Goal: Task Accomplishment & Management: Manage account settings

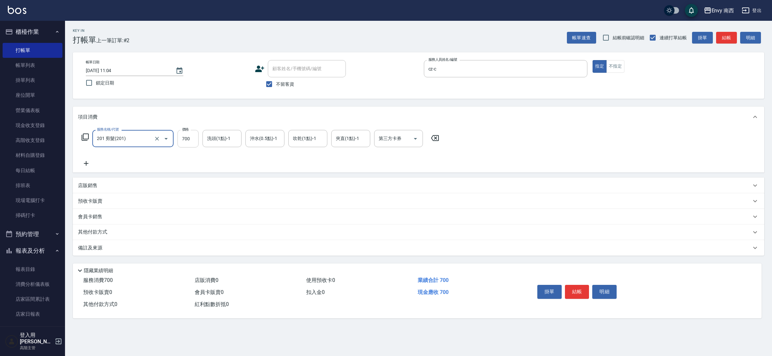
click at [191, 140] on input "700" at bounding box center [187, 139] width 21 height 18
drag, startPoint x: 194, startPoint y: 142, endPoint x: 180, endPoint y: 137, distance: 15.2
click at [180, 137] on input "0" at bounding box center [187, 139] width 21 height 18
type input "11850"
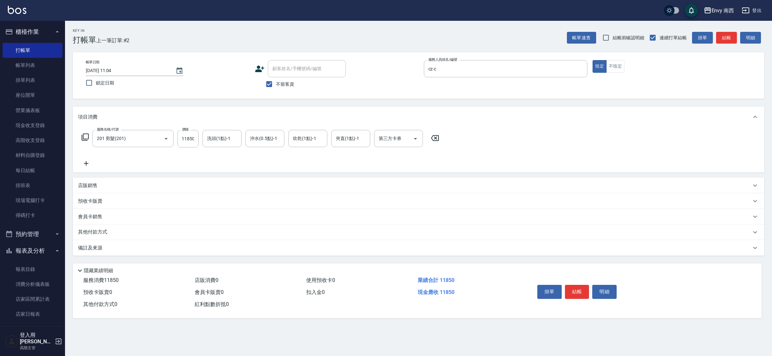
scroll to position [0, 0]
click at [99, 228] on div "其他付款方式" at bounding box center [418, 233] width 691 height 16
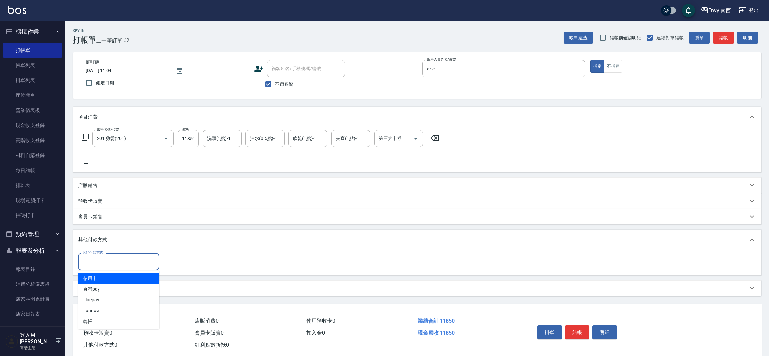
click at [114, 261] on input "其他付款方式" at bounding box center [118, 261] width 75 height 11
click at [113, 280] on span "信用卡" at bounding box center [118, 278] width 81 height 11
type input "信用卡"
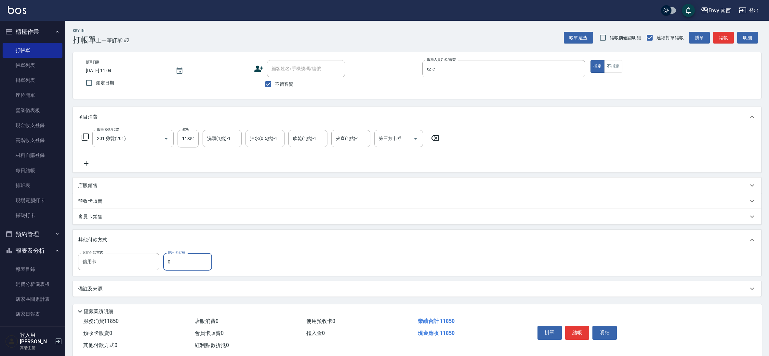
click at [184, 268] on input "0" at bounding box center [187, 262] width 49 height 18
drag, startPoint x: 176, startPoint y: 262, endPoint x: 165, endPoint y: 261, distance: 10.8
click at [165, 261] on input "0" at bounding box center [187, 262] width 49 height 18
type input "7650"
click at [586, 334] on button "結帳" at bounding box center [577, 333] width 24 height 14
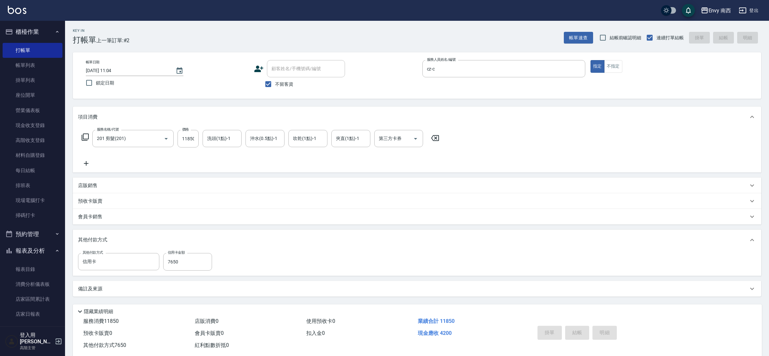
type input "[DATE] 12:01"
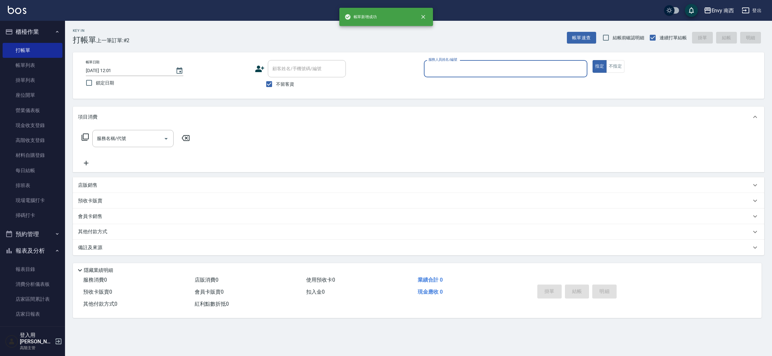
click at [445, 75] on div "服務人員姓名/編號" at bounding box center [506, 68] width 164 height 17
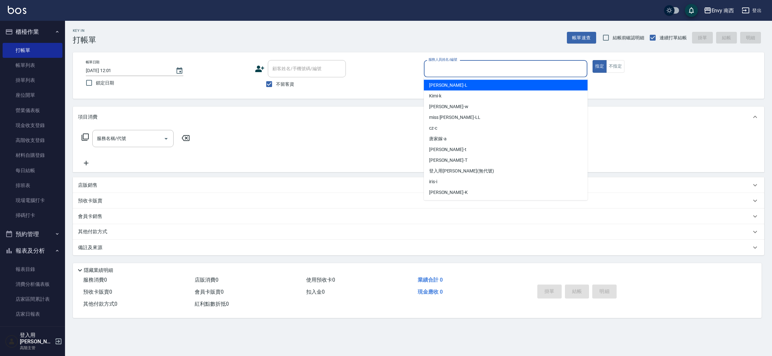
click at [449, 86] on div "[PERSON_NAME] -L" at bounding box center [506, 85] width 164 height 11
type input "[PERSON_NAME]-L"
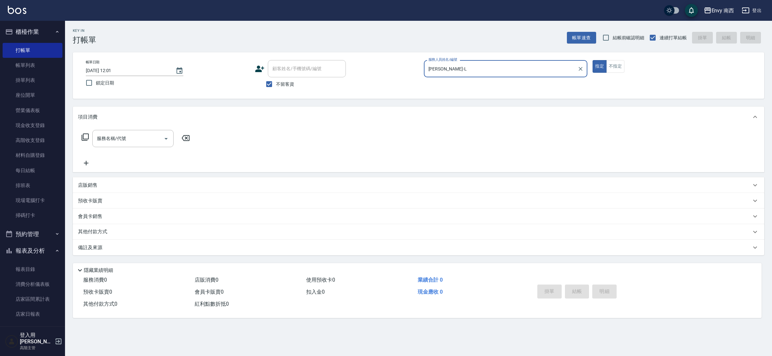
click at [123, 139] on input "服務名稱/代號" at bounding box center [128, 138] width 66 height 11
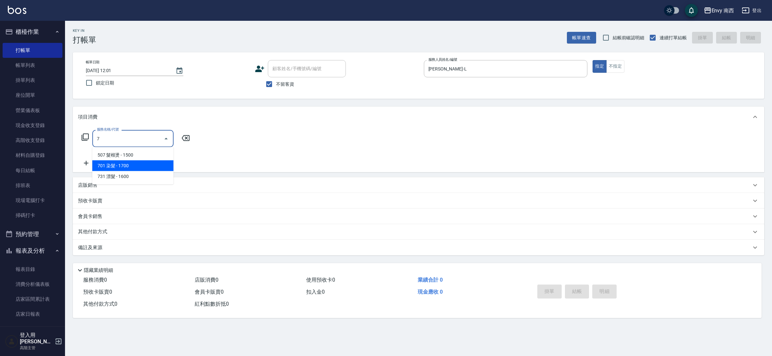
click at [132, 169] on span "701 染髮 - 1700" at bounding box center [132, 166] width 81 height 11
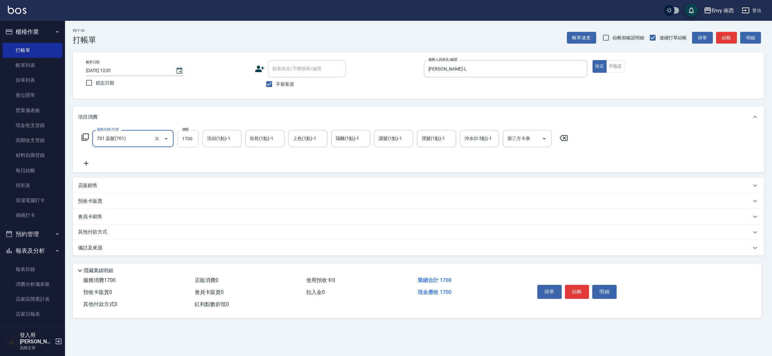
type input "701 染髮(701)"
click at [193, 142] on input "1700" at bounding box center [187, 139] width 21 height 18
type input "26320"
click at [85, 230] on p "其他付款方式" at bounding box center [94, 232] width 33 height 7
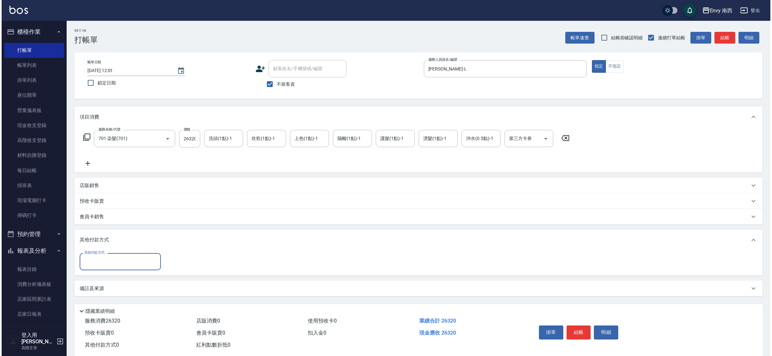
scroll to position [0, 0]
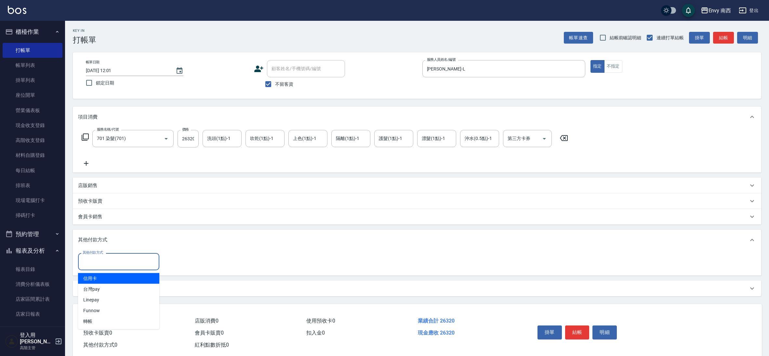
click at [119, 267] on input "其他付款方式" at bounding box center [118, 261] width 75 height 11
click at [105, 279] on span "信用卡" at bounding box center [118, 278] width 81 height 11
type input "信用卡"
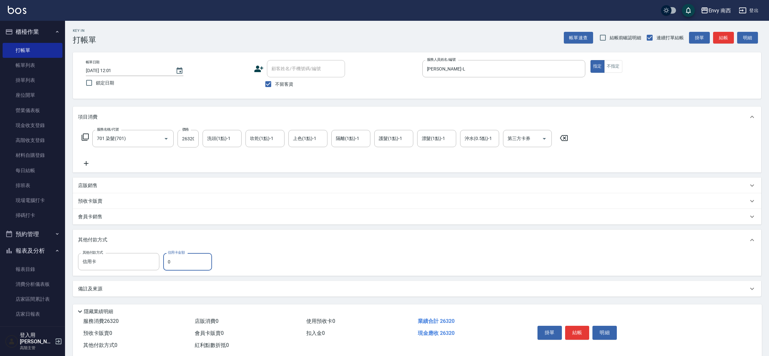
drag, startPoint x: 173, startPoint y: 265, endPoint x: 167, endPoint y: 261, distance: 7.0
click at [167, 261] on input "0" at bounding box center [187, 262] width 49 height 18
type input "8480"
click at [576, 331] on button "結帳" at bounding box center [577, 333] width 24 height 14
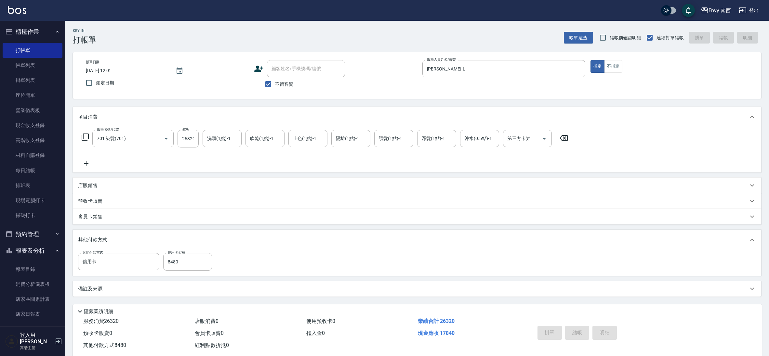
type input "[DATE] 12:02"
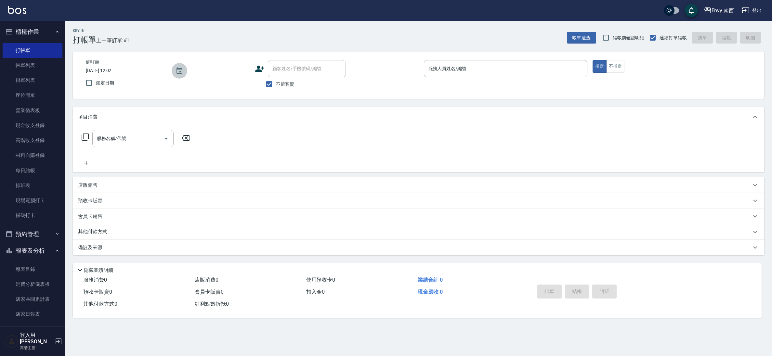
click at [181, 74] on icon "Choose date, selected date is 2025-08-19" at bounding box center [180, 71] width 8 height 8
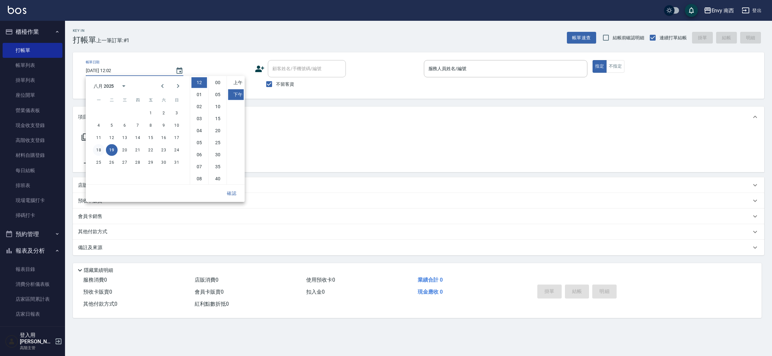
click at [101, 149] on button "18" at bounding box center [99, 150] width 12 height 12
type input "[DATE] 12:02"
click at [233, 191] on button "確認" at bounding box center [231, 194] width 21 height 12
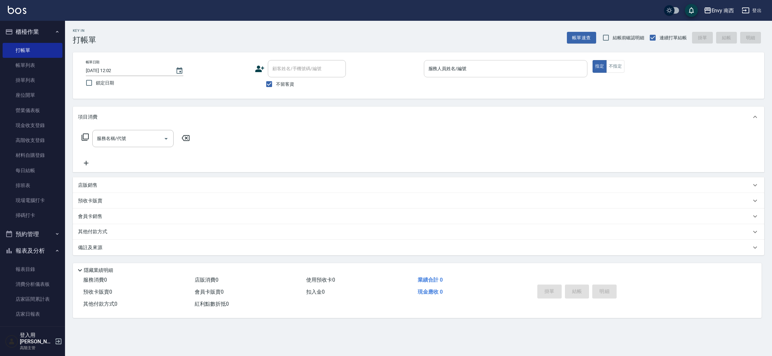
click at [449, 64] on div "服務人員姓名/編號 服務人員姓名/編號" at bounding box center [506, 68] width 164 height 17
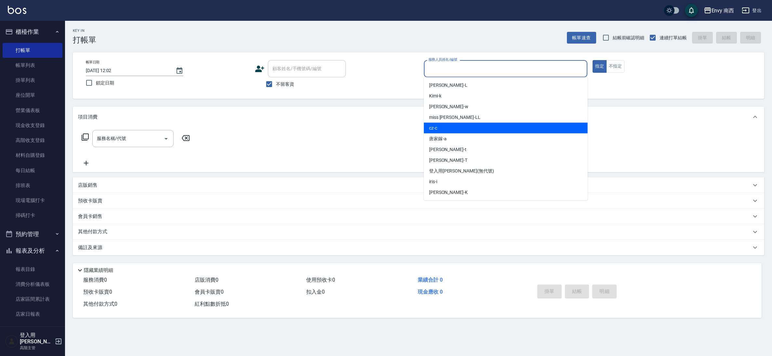
click at [439, 129] on div "cz -c" at bounding box center [506, 128] width 164 height 11
type input "cz-c"
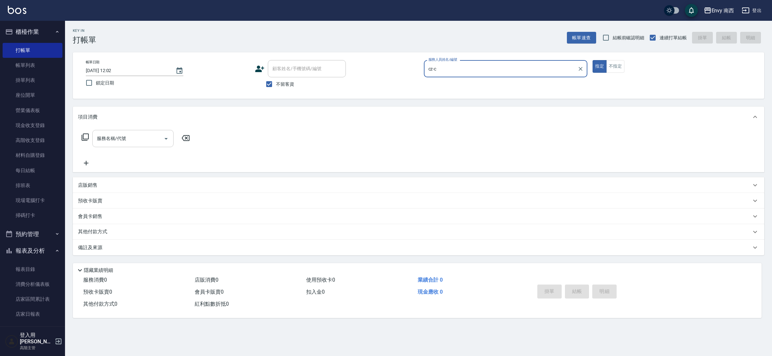
click at [132, 144] on div "服務名稱/代號" at bounding box center [132, 138] width 81 height 17
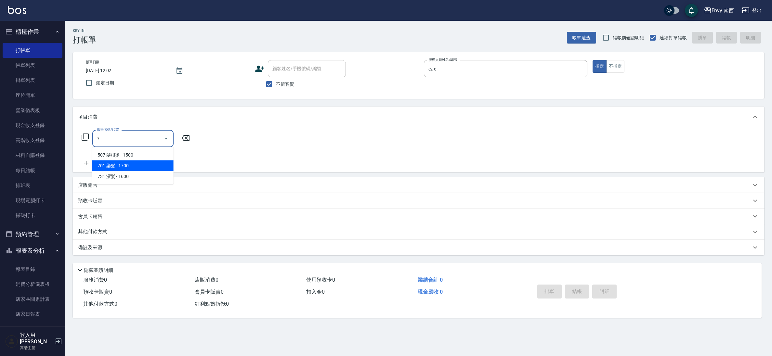
click at [126, 162] on span "701 染髮 - 1700" at bounding box center [132, 166] width 81 height 11
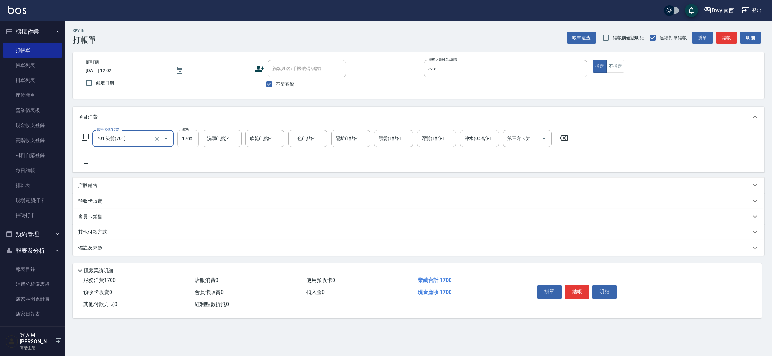
type input "701 染髮(701)"
click at [194, 138] on input "1700" at bounding box center [187, 139] width 21 height 18
type input "15600"
click at [89, 235] on p "其他付款方式" at bounding box center [94, 232] width 33 height 7
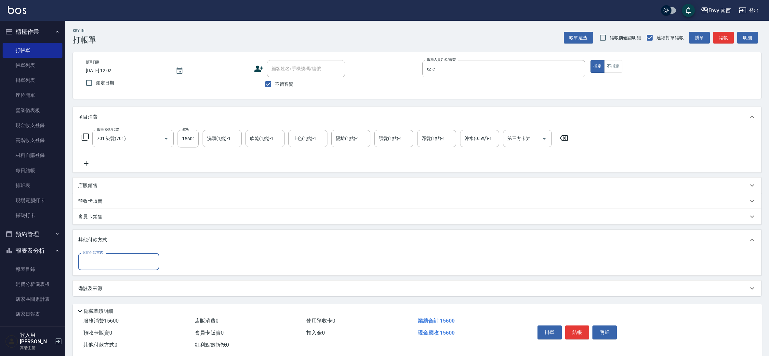
scroll to position [0, 0]
click at [98, 265] on input "其他付款方式" at bounding box center [118, 261] width 75 height 11
click at [98, 277] on span "信用卡" at bounding box center [118, 278] width 81 height 11
type input "信用卡"
drag, startPoint x: 189, startPoint y: 264, endPoint x: 165, endPoint y: 263, distance: 23.4
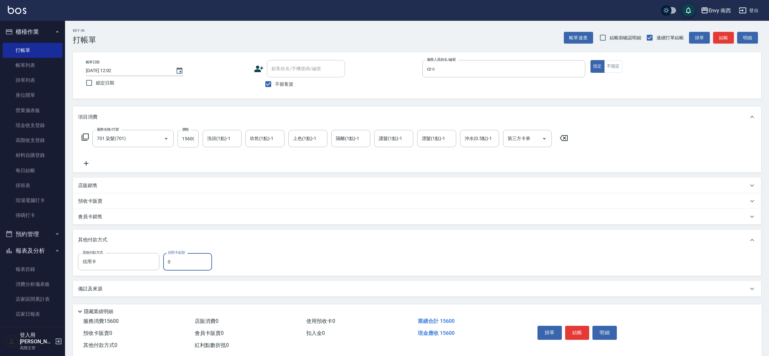
click at [165, 263] on input "0" at bounding box center [187, 262] width 49 height 18
type input "11800"
click at [577, 332] on button "結帳" at bounding box center [577, 333] width 24 height 14
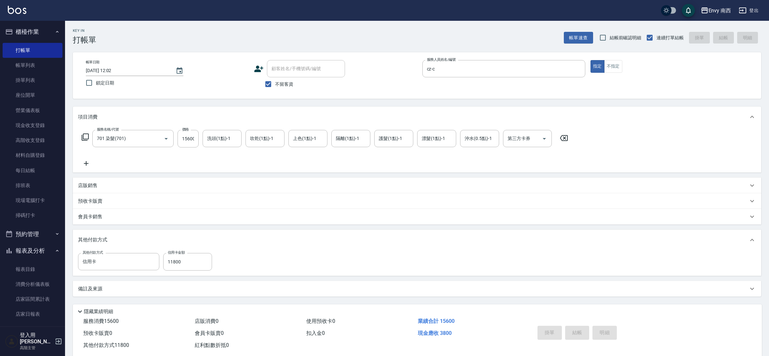
type input "[DATE] 12:05"
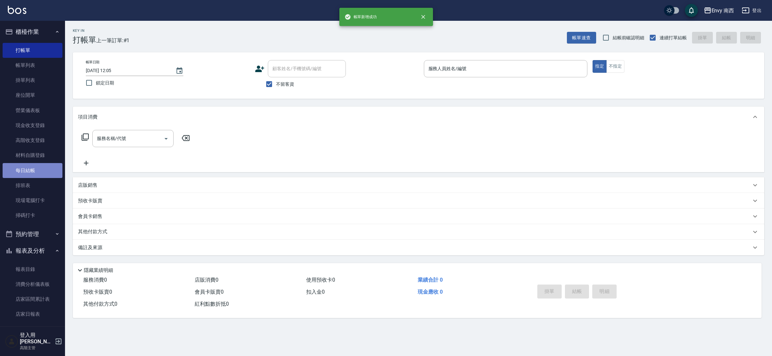
click at [37, 169] on link "每日結帳" at bounding box center [33, 170] width 60 height 15
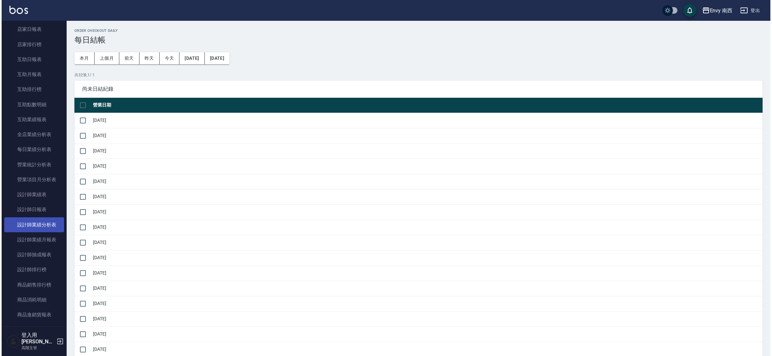
scroll to position [384, 0]
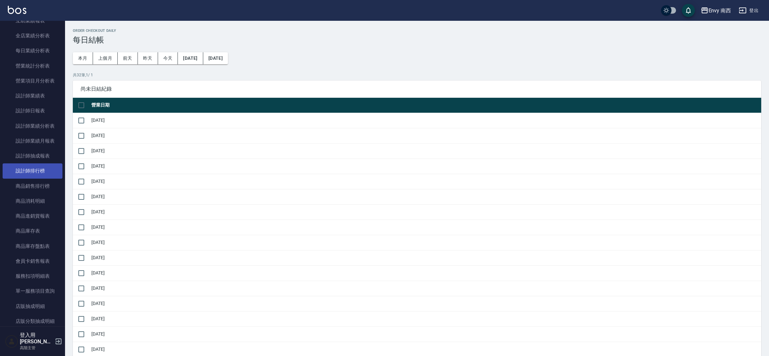
click at [43, 173] on link "設計師排行榜" at bounding box center [33, 171] width 60 height 15
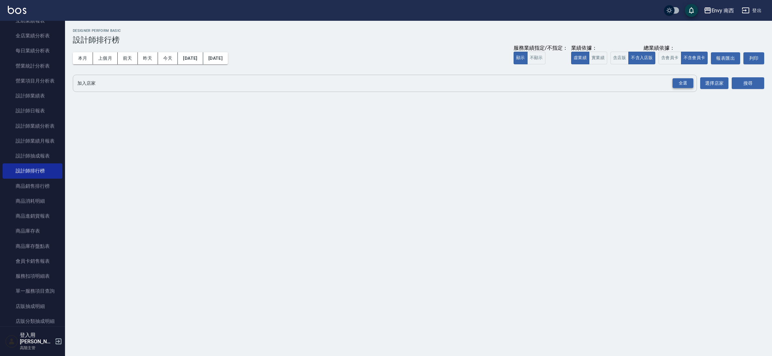
click at [682, 84] on div "全選" at bounding box center [683, 83] width 21 height 10
click at [748, 83] on button "搜尋" at bounding box center [748, 84] width 33 height 12
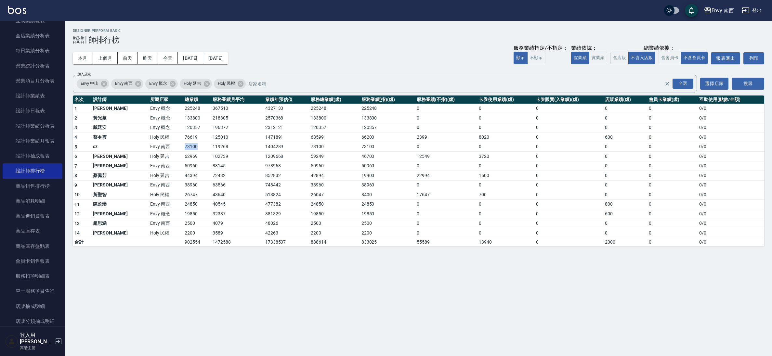
drag, startPoint x: 153, startPoint y: 147, endPoint x: 169, endPoint y: 151, distance: 16.2
click at [169, 151] on tr "5 cz Envy [PERSON_NAME]73100 119268 1404289 73100 73100 0 0 0 0 0 0 / 0" at bounding box center [418, 147] width 691 height 10
click at [183, 152] on td "62969" at bounding box center [197, 157] width 28 height 10
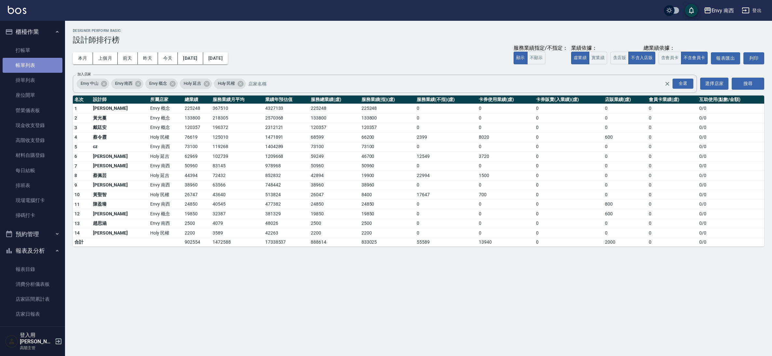
click at [37, 60] on link "帳單列表" at bounding box center [33, 65] width 60 height 15
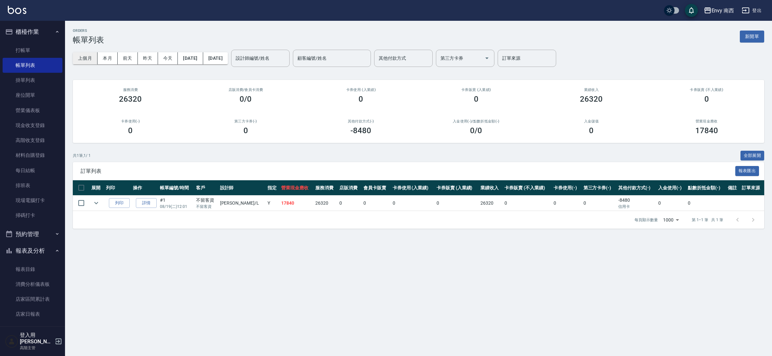
click at [86, 59] on button "上個月" at bounding box center [85, 58] width 25 height 12
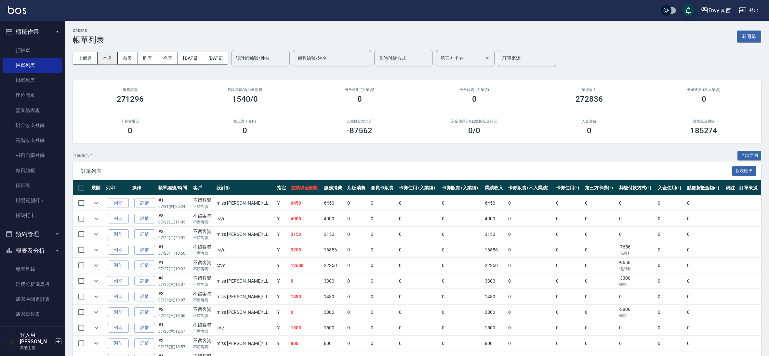
click at [103, 57] on button "本月" at bounding box center [108, 58] width 20 height 12
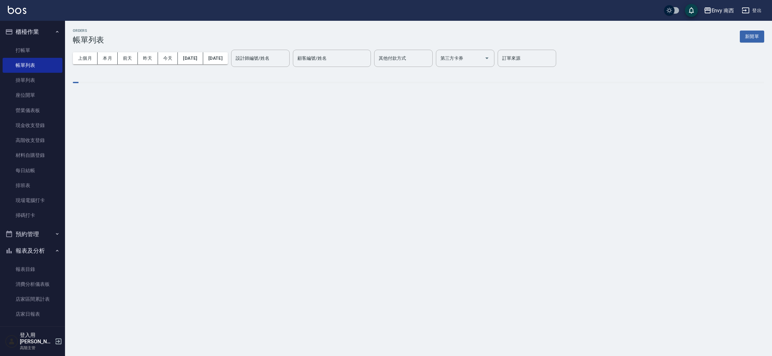
click at [271, 58] on div "設計師編號/姓名 設計師編號/姓名" at bounding box center [260, 58] width 59 height 17
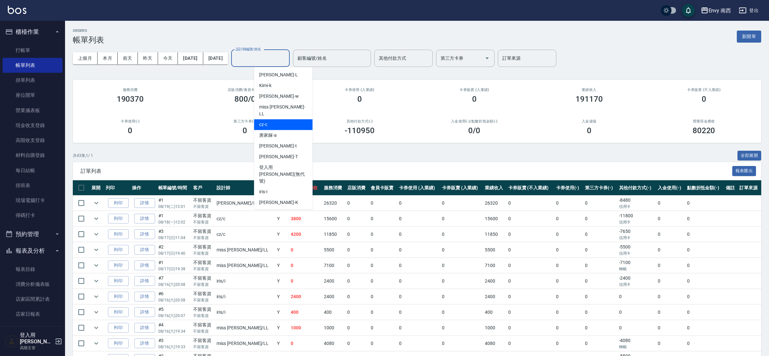
click at [270, 119] on div "cz -c" at bounding box center [283, 124] width 59 height 11
type input "cz-c"
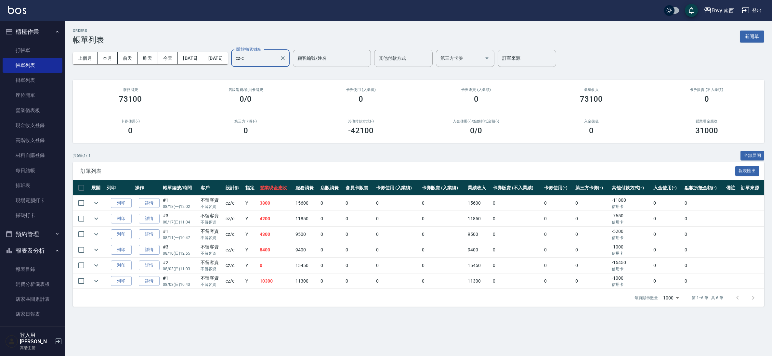
click at [750, 38] on button "新開單" at bounding box center [752, 37] width 24 height 12
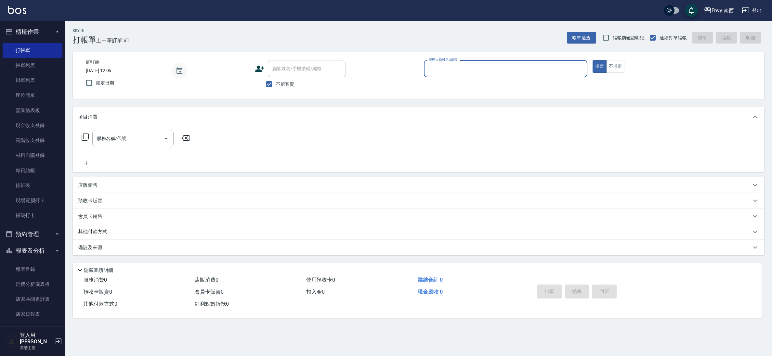
click at [176, 72] on icon "Choose date, selected date is 2025-08-19" at bounding box center [180, 71] width 8 height 8
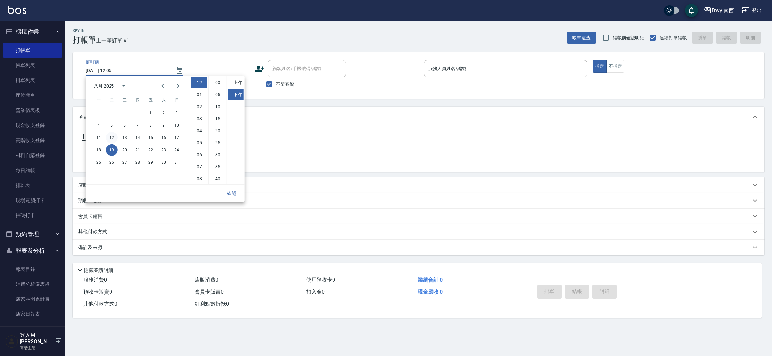
click at [112, 136] on button "12" at bounding box center [112, 138] width 12 height 12
type input "[DATE] 12:06"
click at [231, 193] on button "確認" at bounding box center [231, 194] width 21 height 12
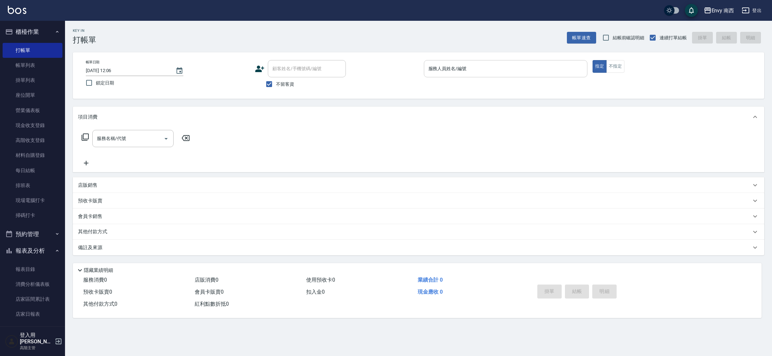
click at [443, 73] on input "服務人員姓名/編號" at bounding box center [506, 68] width 158 height 11
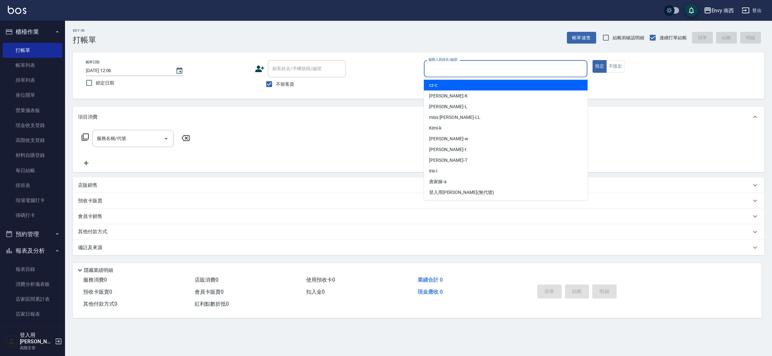
click at [439, 83] on div "cz -c" at bounding box center [506, 85] width 164 height 11
type input "cz-c"
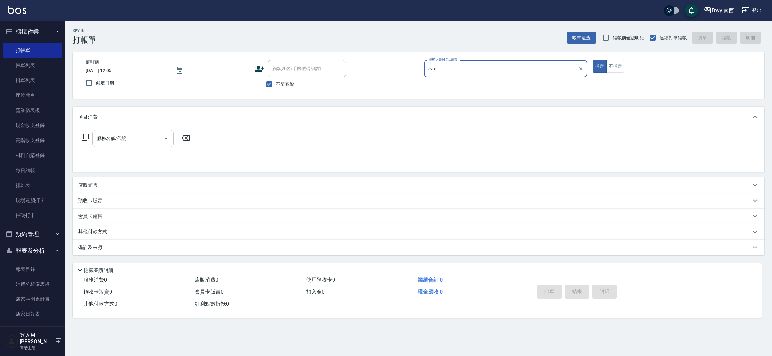
click at [136, 141] on input "服務名稱/代號" at bounding box center [128, 138] width 66 height 11
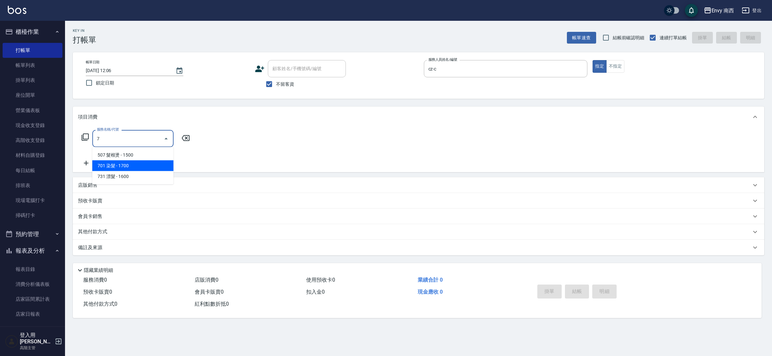
click at [125, 165] on span "701 染髮 - 1700" at bounding box center [132, 166] width 81 height 11
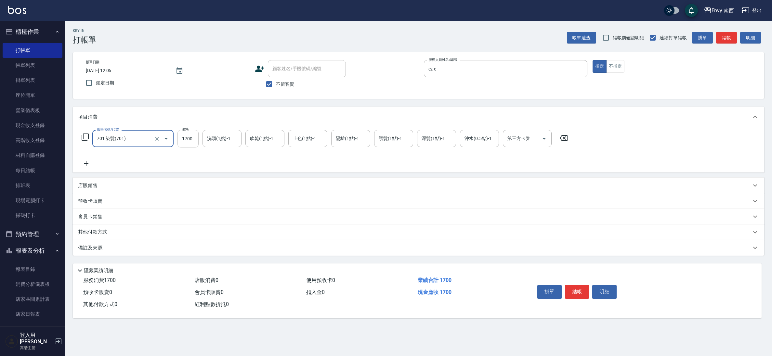
type input "701 染髮(701)"
click at [196, 138] on input "1700" at bounding box center [187, 139] width 21 height 18
type input "22450"
click at [101, 231] on p "其他付款方式" at bounding box center [94, 232] width 33 height 7
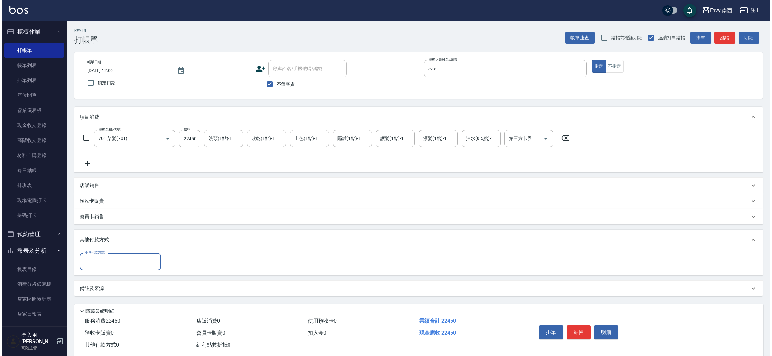
scroll to position [0, 0]
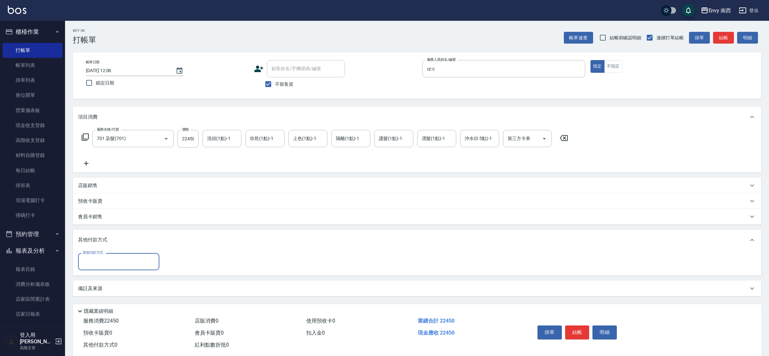
click at [114, 262] on input "其他付款方式" at bounding box center [118, 261] width 75 height 11
click at [106, 276] on span "信用卡" at bounding box center [118, 278] width 81 height 11
type input "信用卡"
drag, startPoint x: 179, startPoint y: 268, endPoint x: 167, endPoint y: 265, distance: 11.7
click at [167, 265] on input "0" at bounding box center [187, 262] width 49 height 18
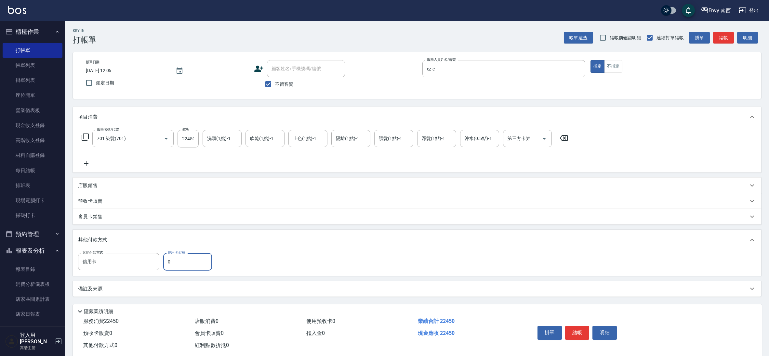
drag, startPoint x: 172, startPoint y: 262, endPoint x: 163, endPoint y: 262, distance: 9.1
click at [163, 262] on input "0" at bounding box center [187, 262] width 49 height 18
type input "15150"
click at [581, 334] on button "結帳" at bounding box center [577, 333] width 24 height 14
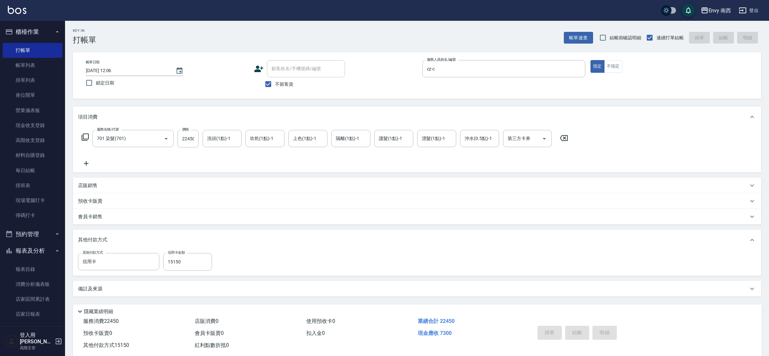
type input "[DATE] 12:07"
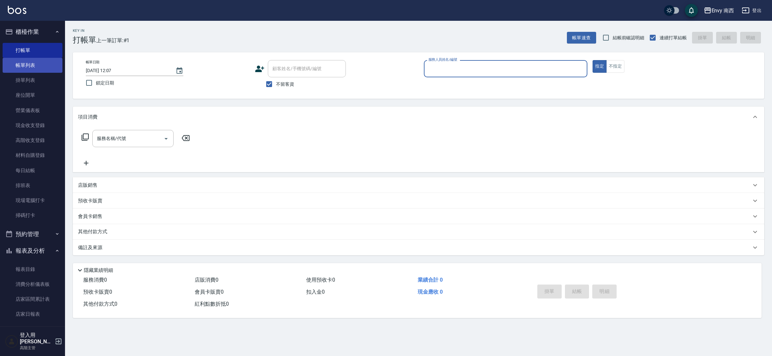
click at [44, 61] on link "帳單列表" at bounding box center [33, 65] width 60 height 15
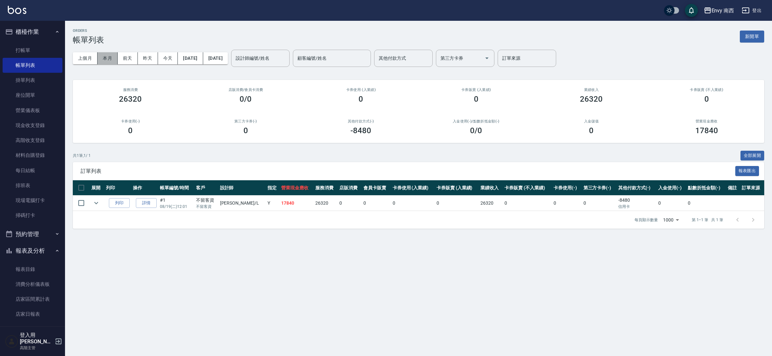
click at [107, 56] on button "本月" at bounding box center [108, 58] width 20 height 12
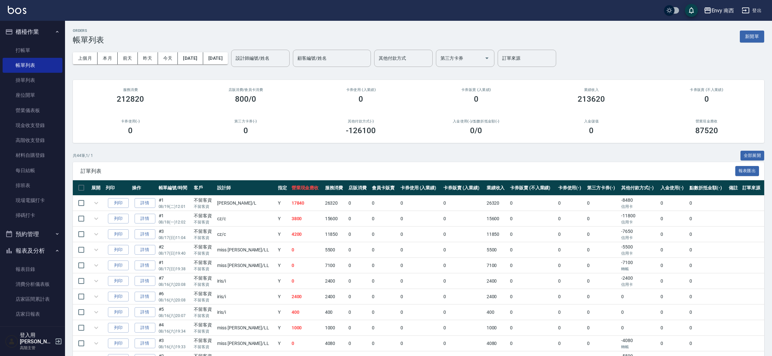
click at [286, 59] on div "設計師編號/姓名 設計師編號/姓名" at bounding box center [260, 58] width 59 height 17
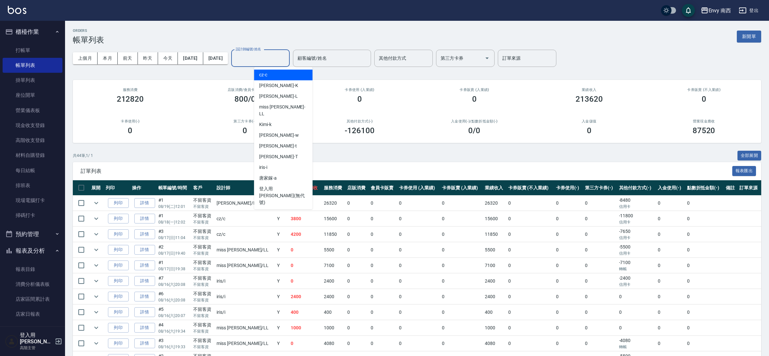
click at [278, 73] on div "cz -c" at bounding box center [283, 75] width 59 height 11
type input "cz-c"
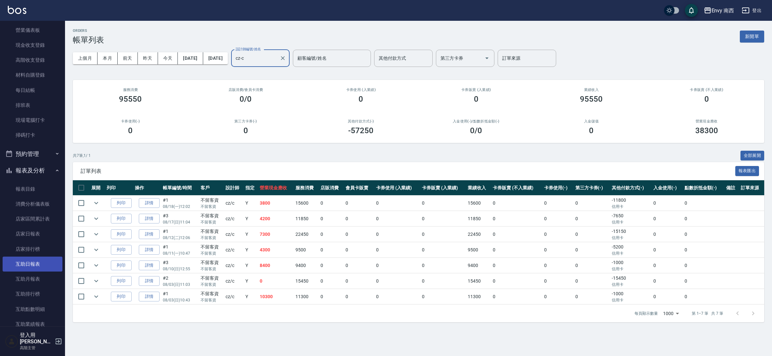
scroll to position [291, 0]
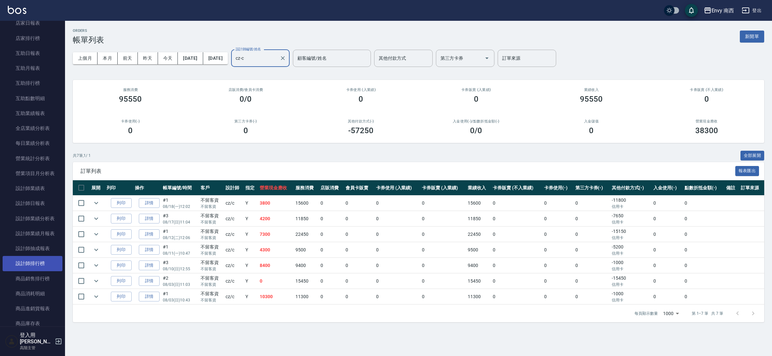
click at [40, 268] on link "設計師排行榜" at bounding box center [33, 263] width 60 height 15
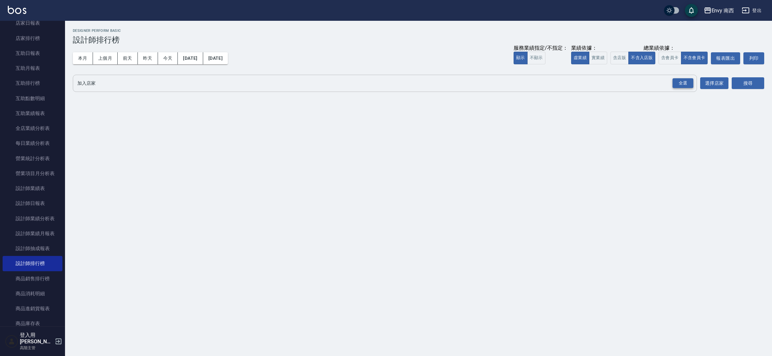
click at [679, 87] on div "全選" at bounding box center [683, 83] width 21 height 10
click at [743, 85] on button "搜尋" at bounding box center [748, 84] width 33 height 12
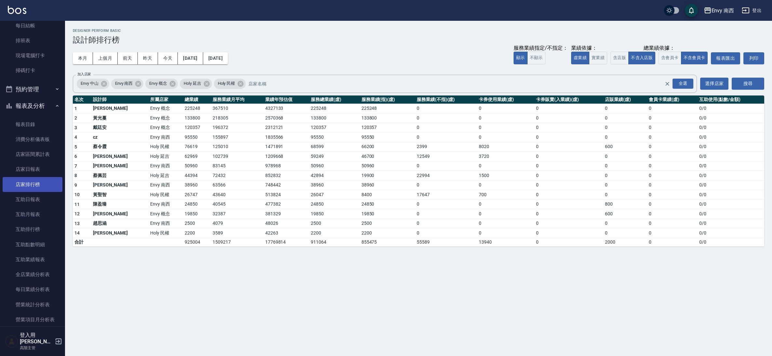
scroll to position [145, 0]
click at [36, 178] on link "店家排行榜" at bounding box center [33, 184] width 60 height 15
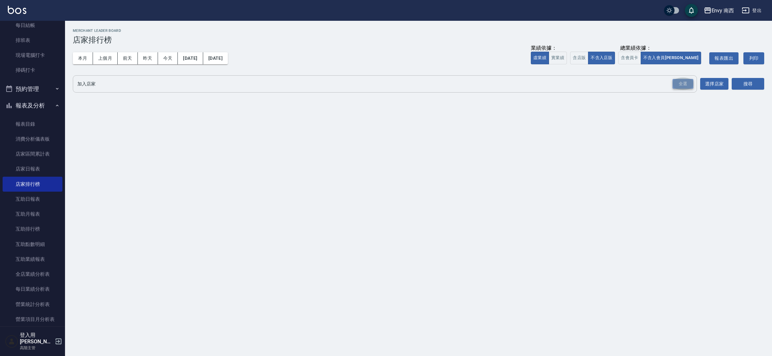
click at [679, 86] on div "全選" at bounding box center [683, 84] width 21 height 10
click at [736, 86] on button "搜尋" at bounding box center [748, 84] width 33 height 12
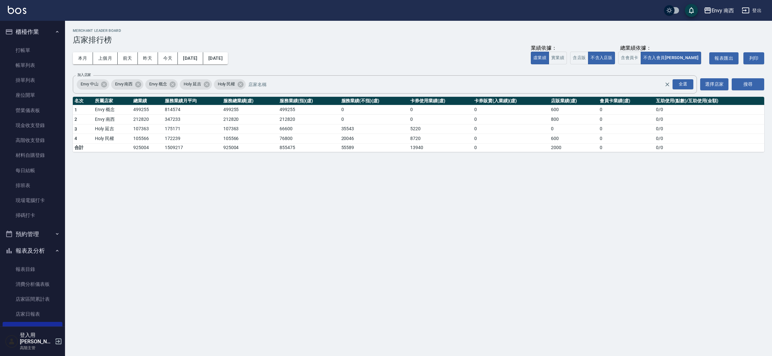
click at [43, 67] on link "帳單列表" at bounding box center [33, 65] width 60 height 15
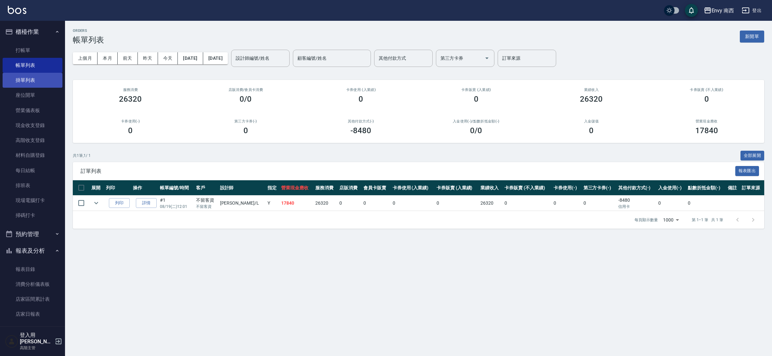
click at [21, 87] on link "掛單列表" at bounding box center [33, 80] width 60 height 15
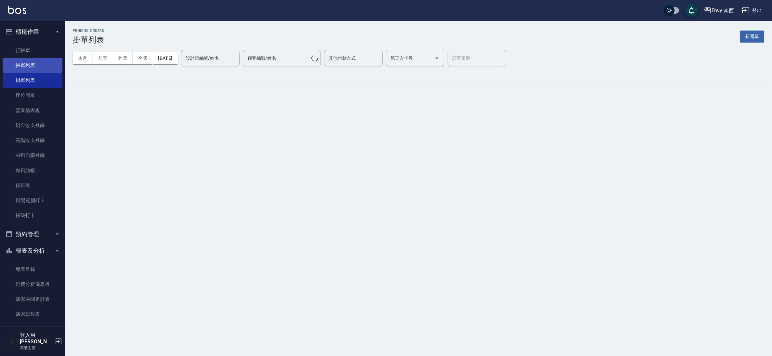
click at [28, 65] on link "帳單列表" at bounding box center [33, 65] width 60 height 15
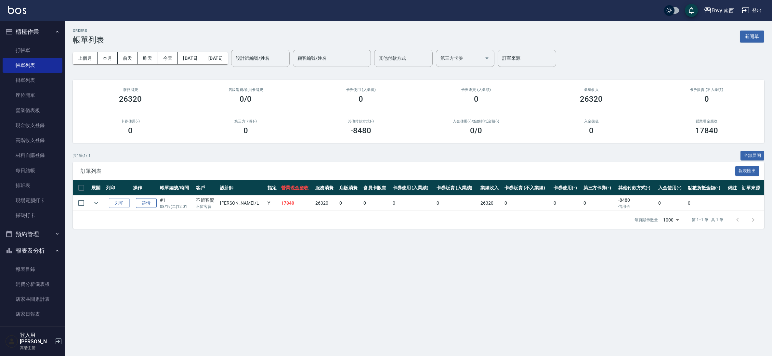
click at [156, 204] on link "詳情" at bounding box center [146, 203] width 21 height 10
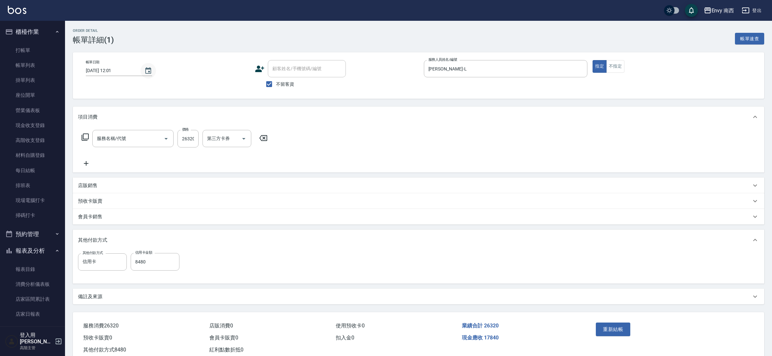
type input "[DATE] 12:01"
checkbox input "true"
type input "[PERSON_NAME]-L"
type input "701 染髮(701)"
click at [148, 74] on icon "Choose date, selected date is 2025-08-19" at bounding box center [148, 71] width 8 height 8
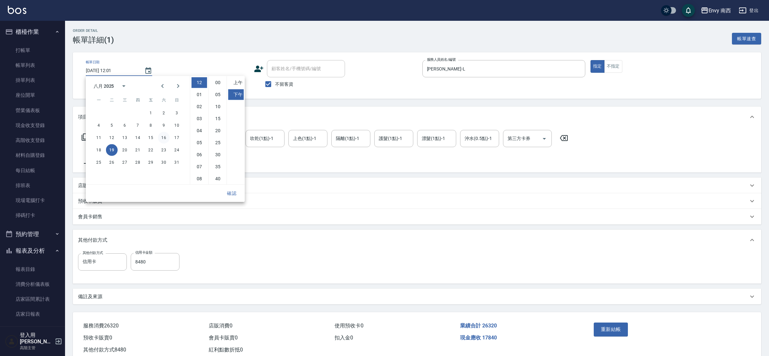
click at [165, 138] on button "16" at bounding box center [164, 138] width 12 height 12
type input "[DATE] 12:01"
click at [228, 190] on button "確認" at bounding box center [231, 194] width 21 height 12
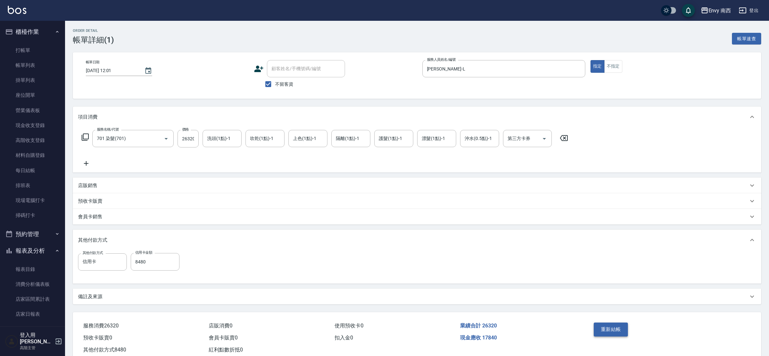
click at [605, 327] on button "重新結帳" at bounding box center [611, 330] width 34 height 14
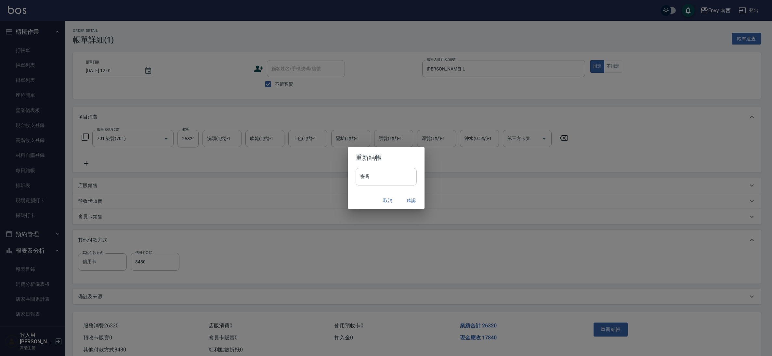
click at [374, 180] on input "密碼" at bounding box center [386, 177] width 61 height 18
type input "****"
click at [411, 201] on button "確認" at bounding box center [411, 201] width 21 height 12
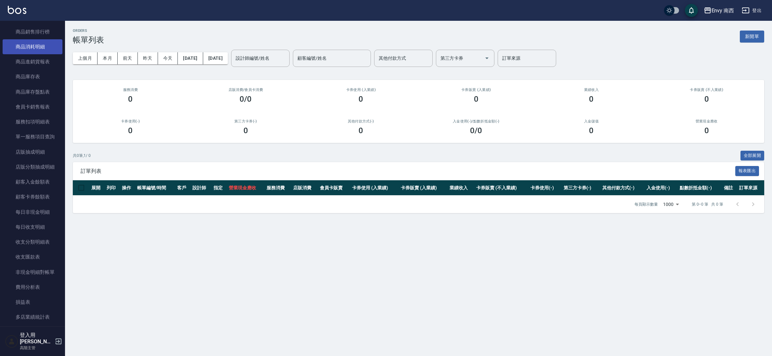
scroll to position [430, 0]
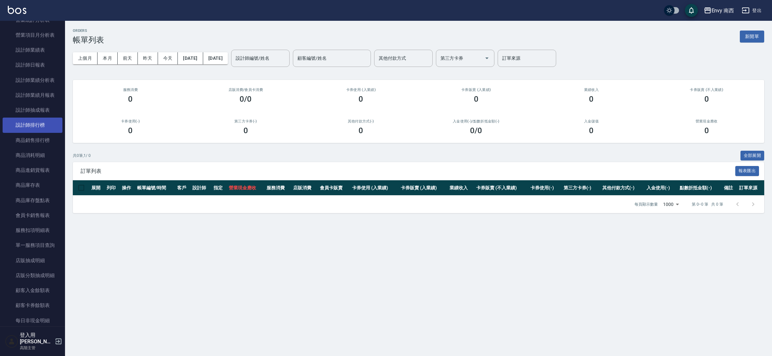
click at [40, 125] on link "設計師排行榜" at bounding box center [33, 125] width 60 height 15
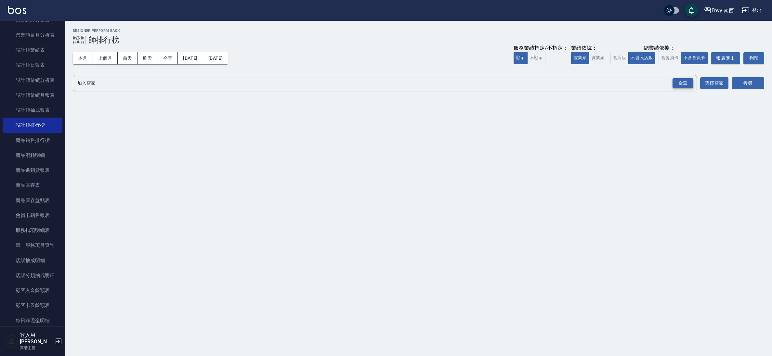
click at [684, 81] on div "全選" at bounding box center [683, 83] width 21 height 10
click at [746, 84] on button "搜尋" at bounding box center [748, 84] width 33 height 12
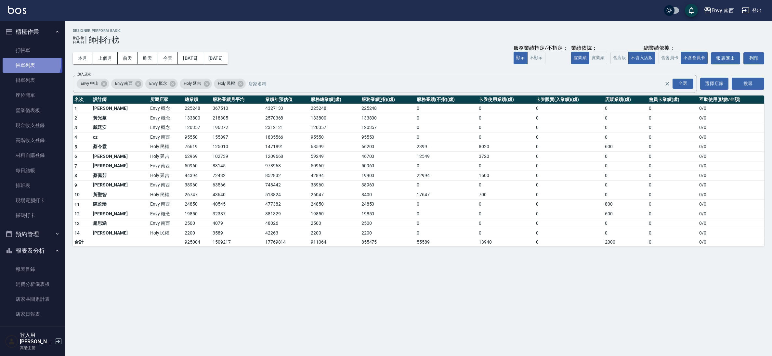
click at [30, 63] on link "帳單列表" at bounding box center [33, 65] width 60 height 15
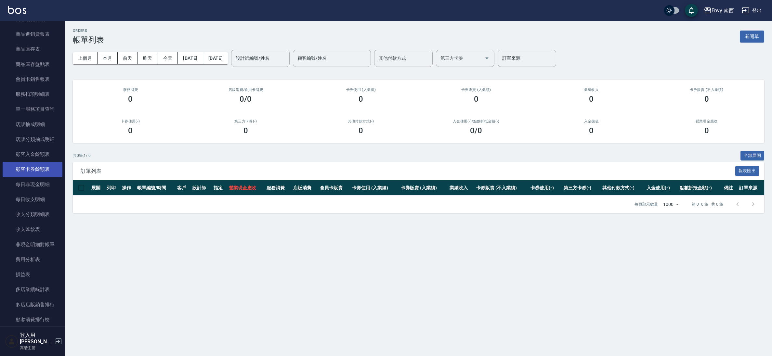
scroll to position [703, 0]
